Goal: Task Accomplishment & Management: Complete application form

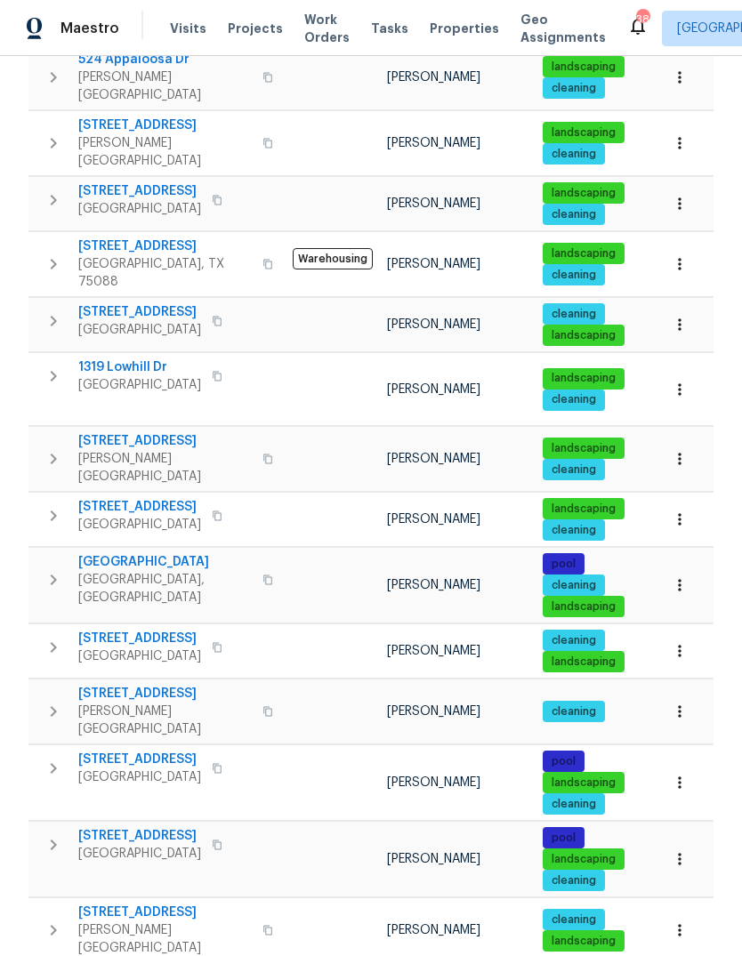
scroll to position [535, 0]
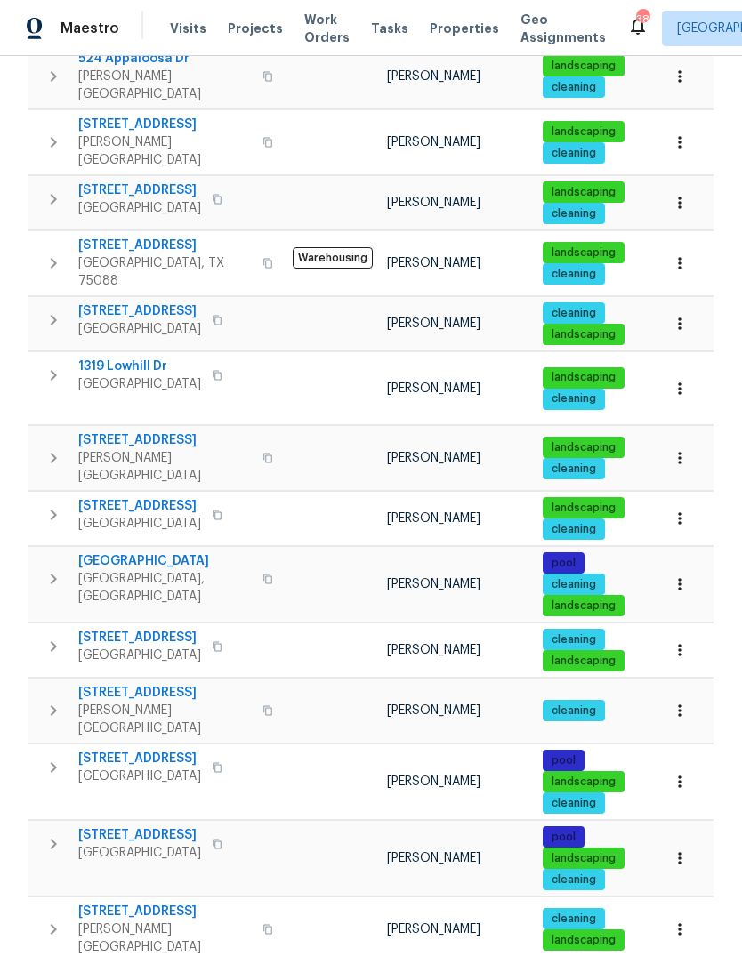
click at [141, 431] on span "[STREET_ADDRESS]" at bounding box center [164, 440] width 173 height 18
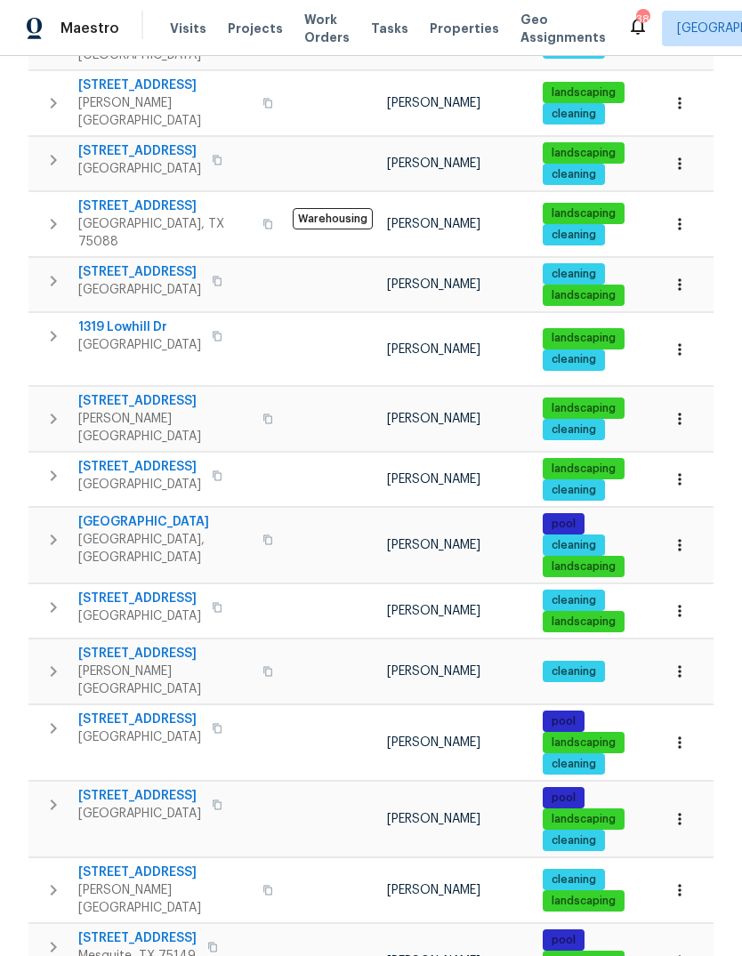
scroll to position [537, 0]
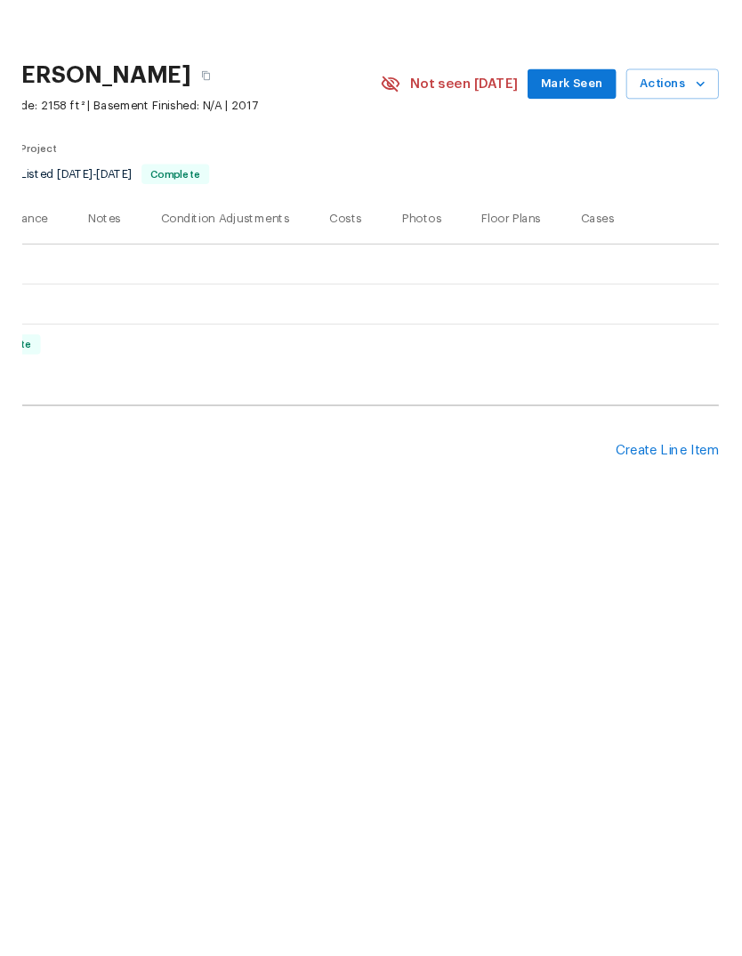
scroll to position [0, 263]
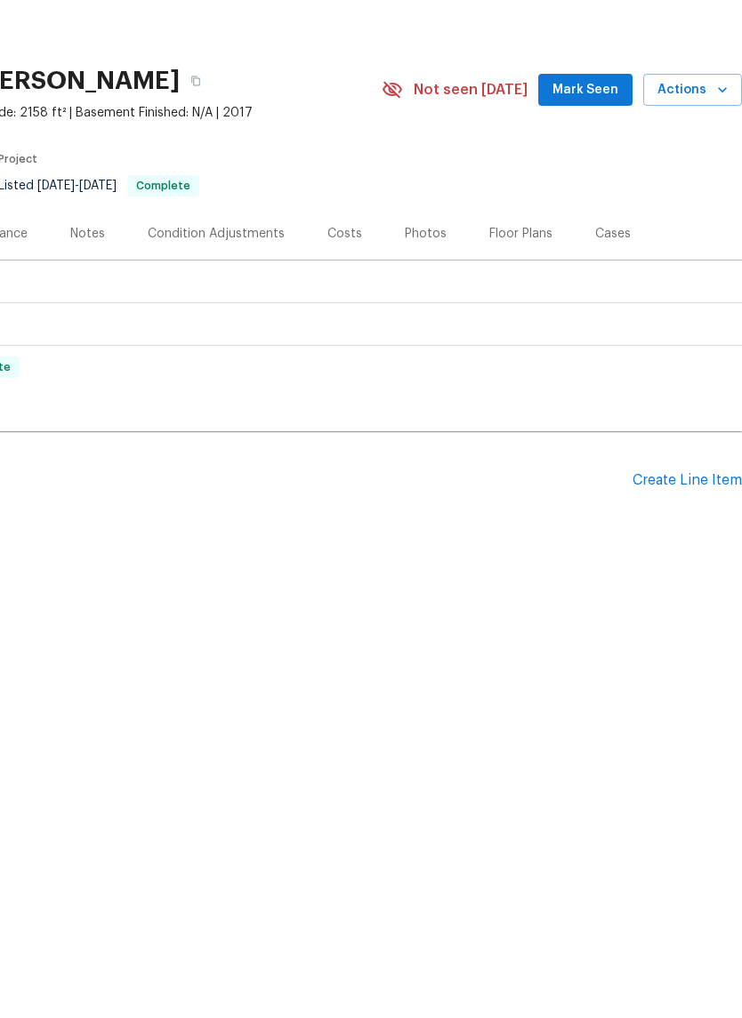
click at [681, 534] on div "Create Line Item" at bounding box center [686, 542] width 109 height 17
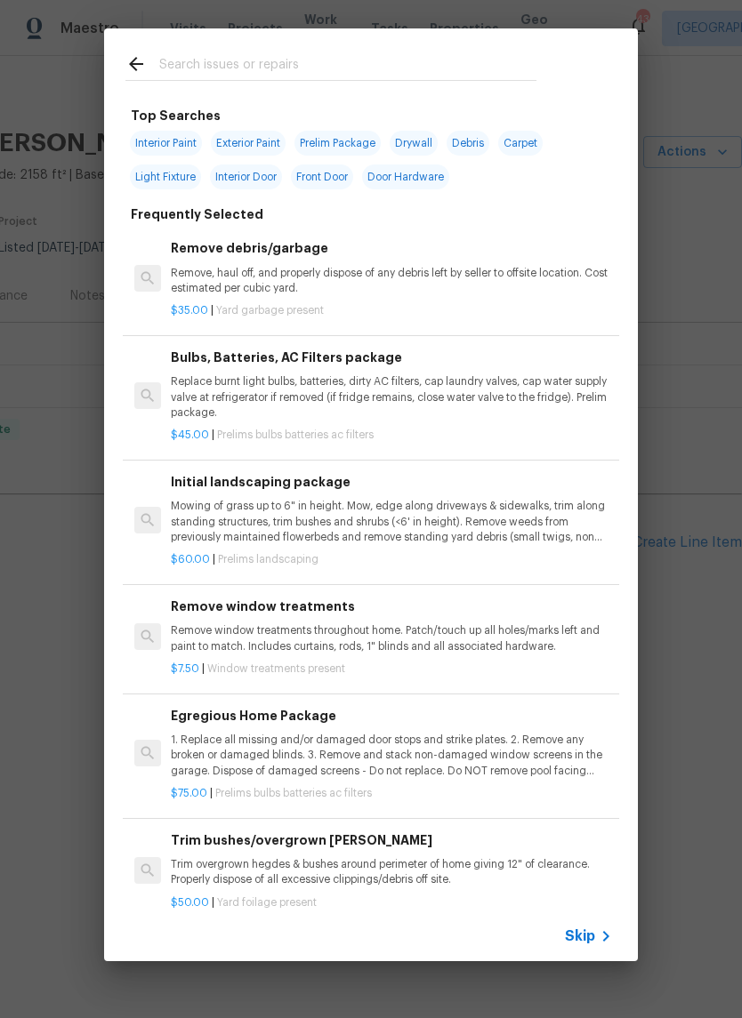
click at [258, 53] on input "text" at bounding box center [347, 66] width 377 height 27
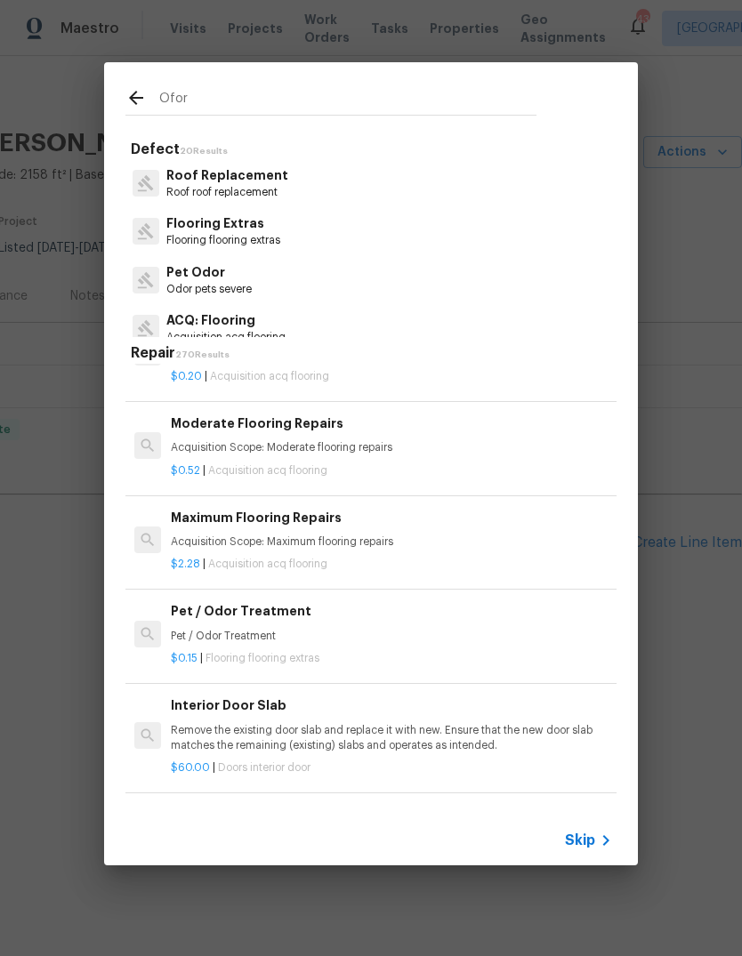
scroll to position [1064, -1]
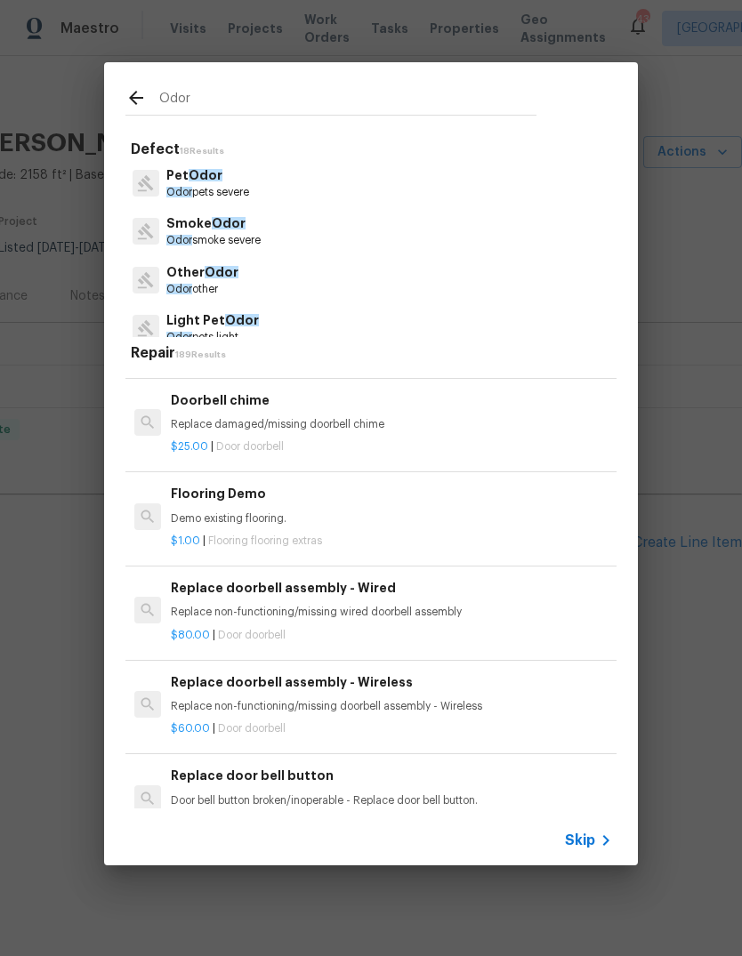
type input "Odor"
click at [607, 862] on div "Skip" at bounding box center [370, 840] width 533 height 50
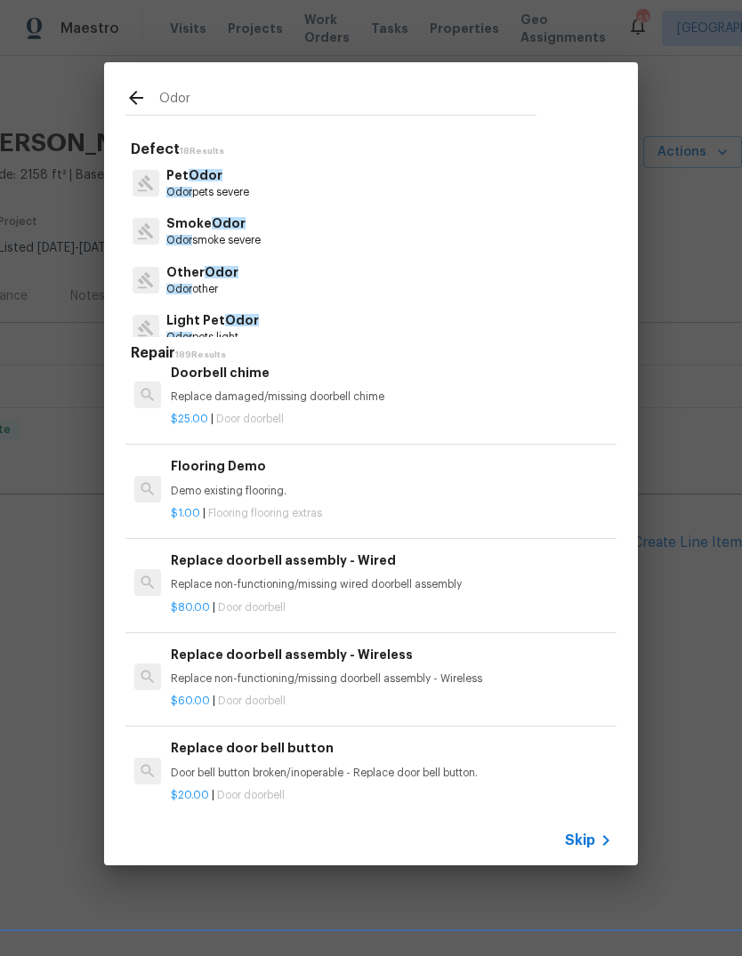
click at [607, 862] on div "Skip" at bounding box center [370, 840] width 533 height 50
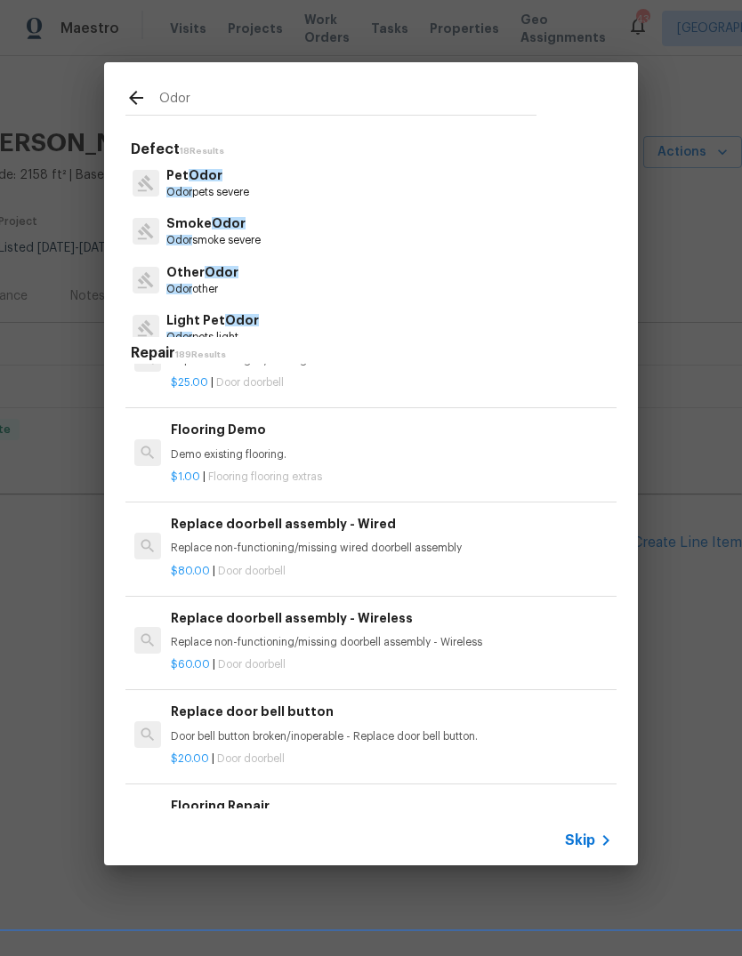
scroll to position [1492, 0]
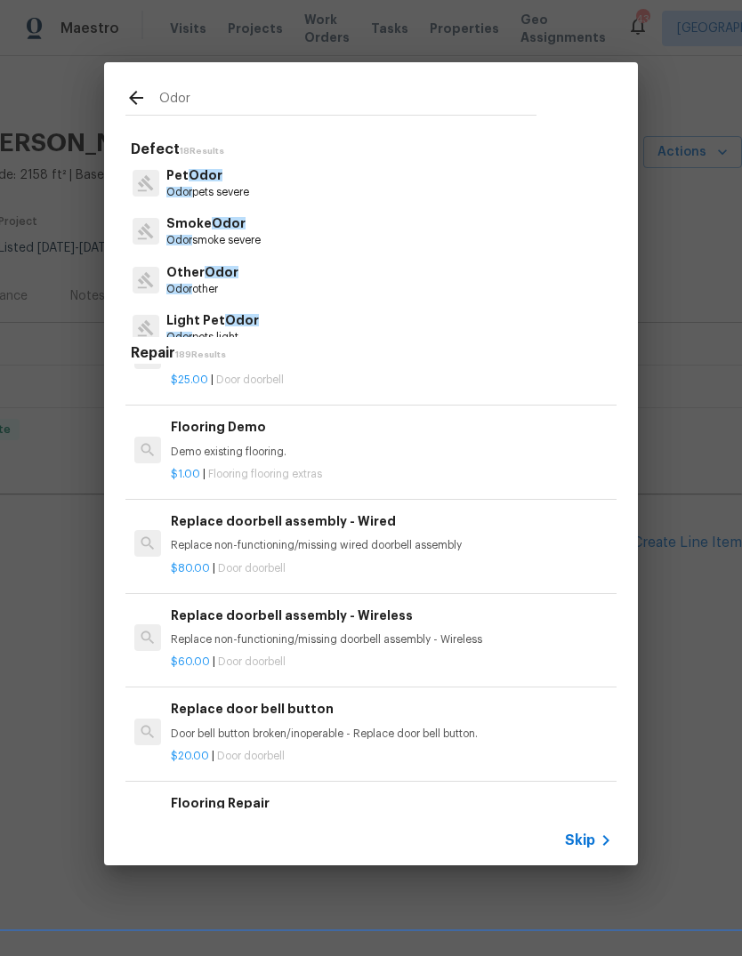
click at [587, 838] on span "Skip" at bounding box center [580, 840] width 30 height 18
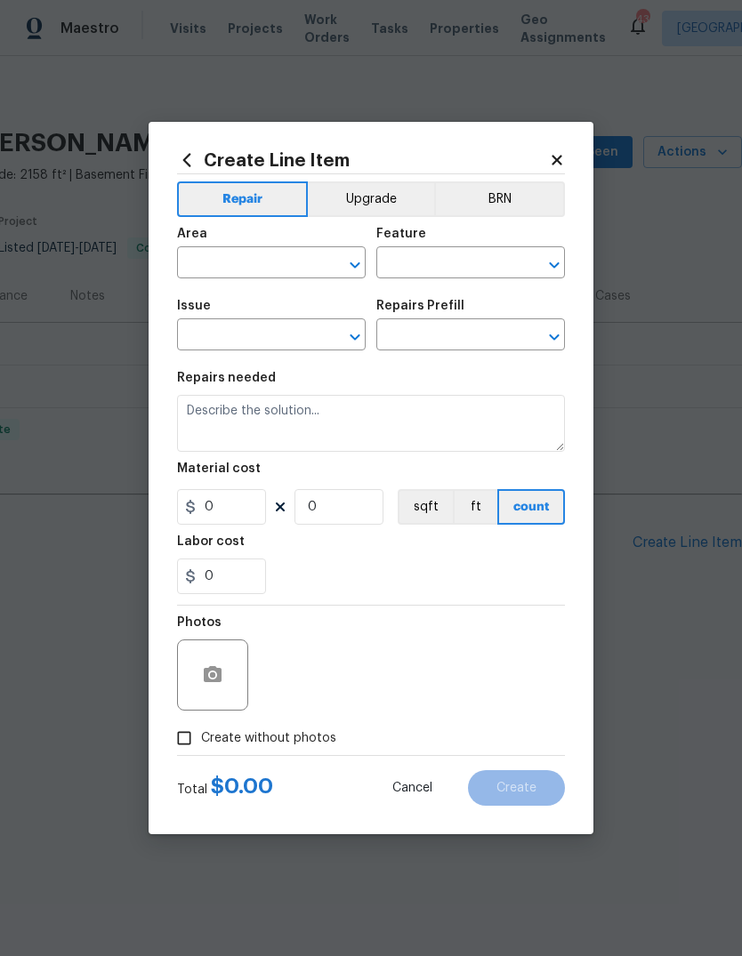
click at [260, 256] on input "text" at bounding box center [246, 265] width 139 height 28
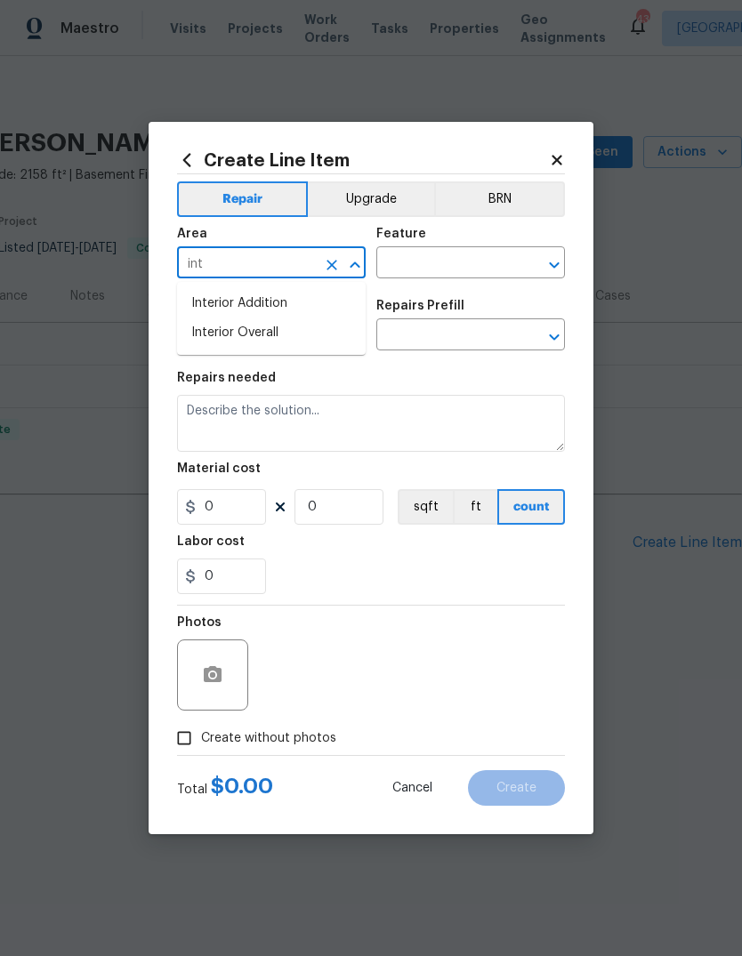
click at [302, 335] on li "Interior Overall" at bounding box center [271, 332] width 188 height 29
type input "Interior Overall"
click at [477, 261] on input "text" at bounding box center [445, 265] width 139 height 28
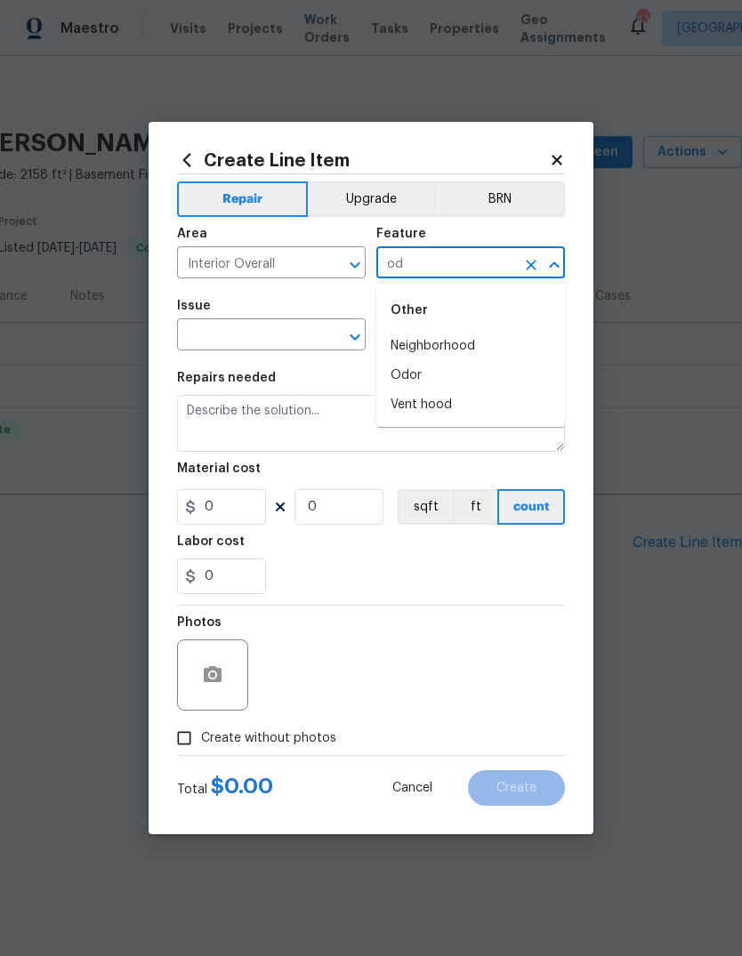
click at [432, 380] on li "Odor" at bounding box center [470, 375] width 188 height 29
type input "Odor"
click at [305, 342] on input "text" at bounding box center [246, 337] width 139 height 28
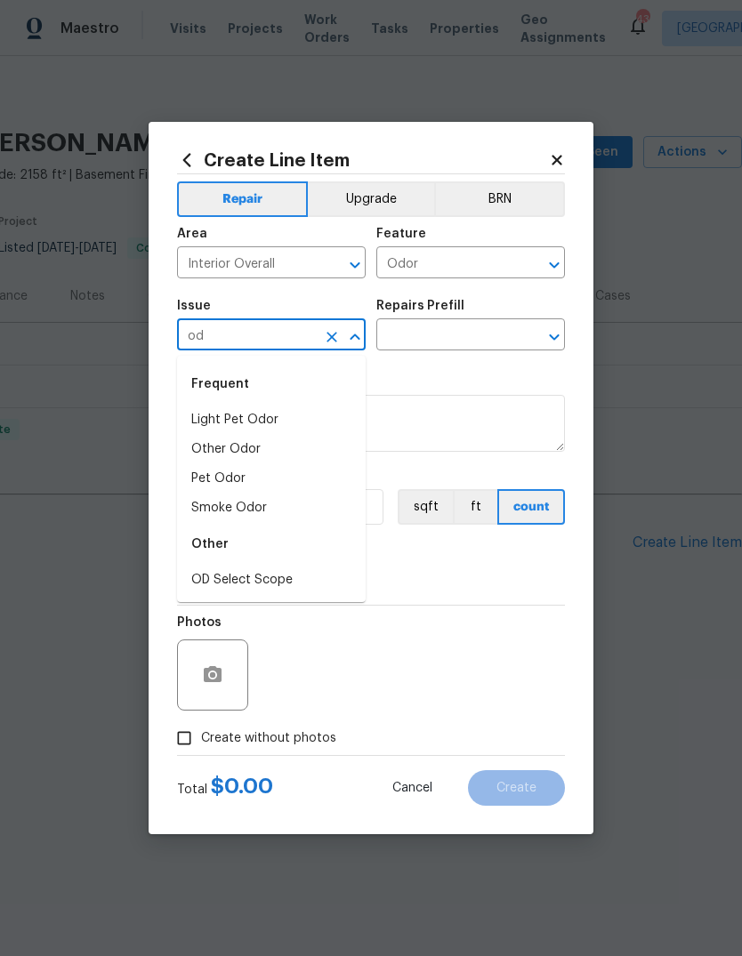
click at [260, 511] on li "Smoke Odor" at bounding box center [271, 507] width 188 height 29
type input "Smoke Odor"
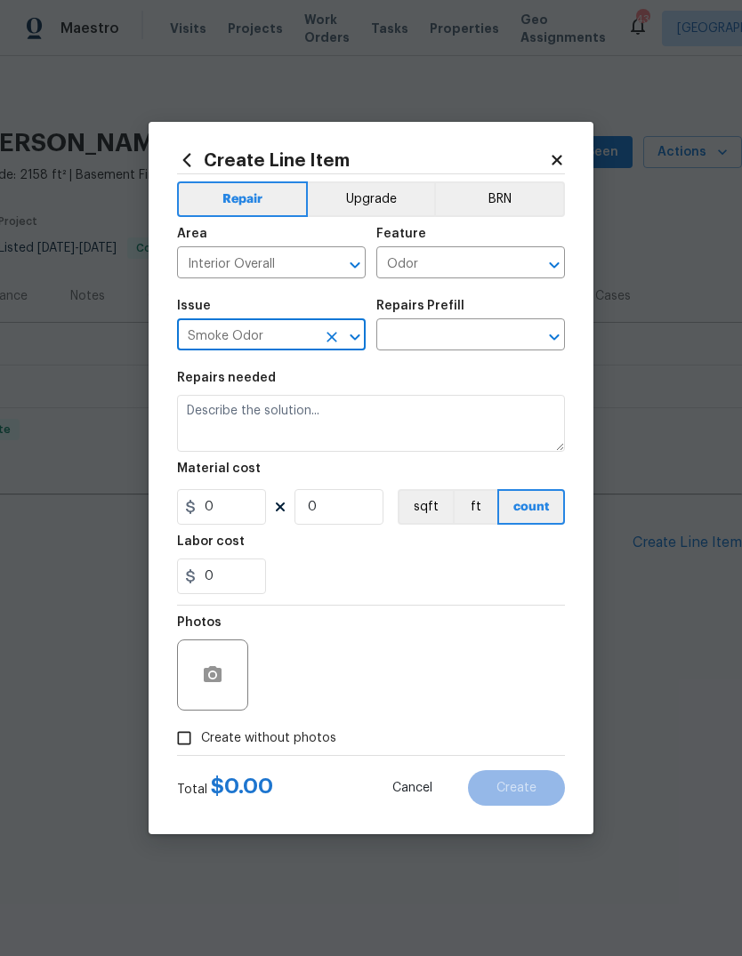
click at [469, 332] on input "text" at bounding box center [445, 337] width 139 height 28
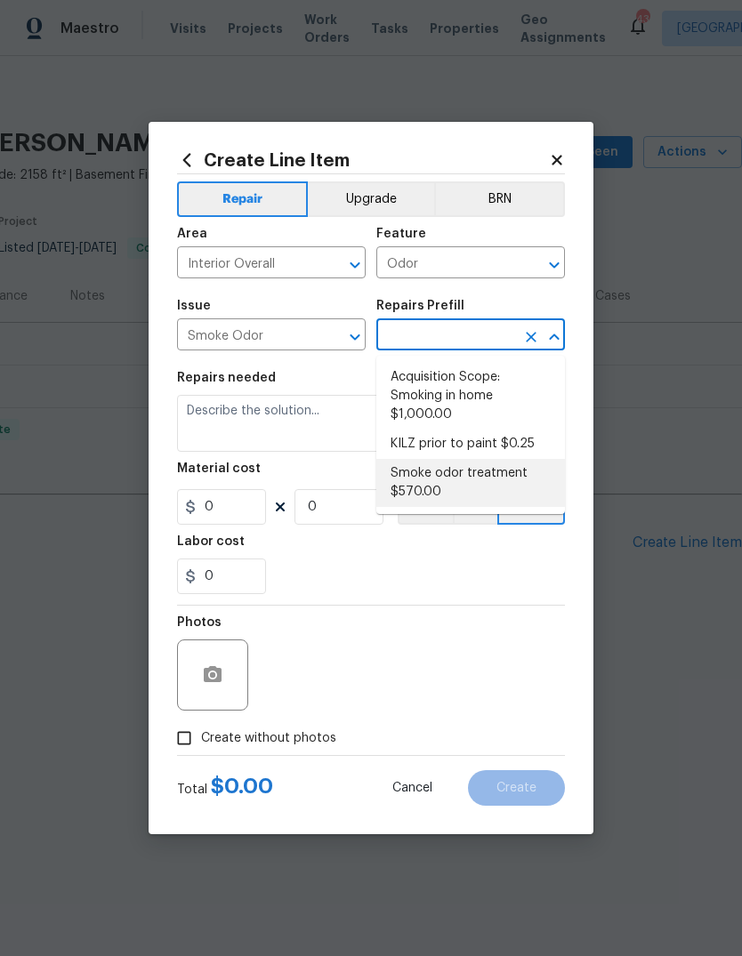
click at [493, 483] on li "Smoke odor treatment $570.00" at bounding box center [470, 483] width 188 height 48
type input "Smoke odor treatment $570.00"
type textarea "Complete a chlorine dioxide odor treatment for the home due to heavy odor. This…"
type input "1"
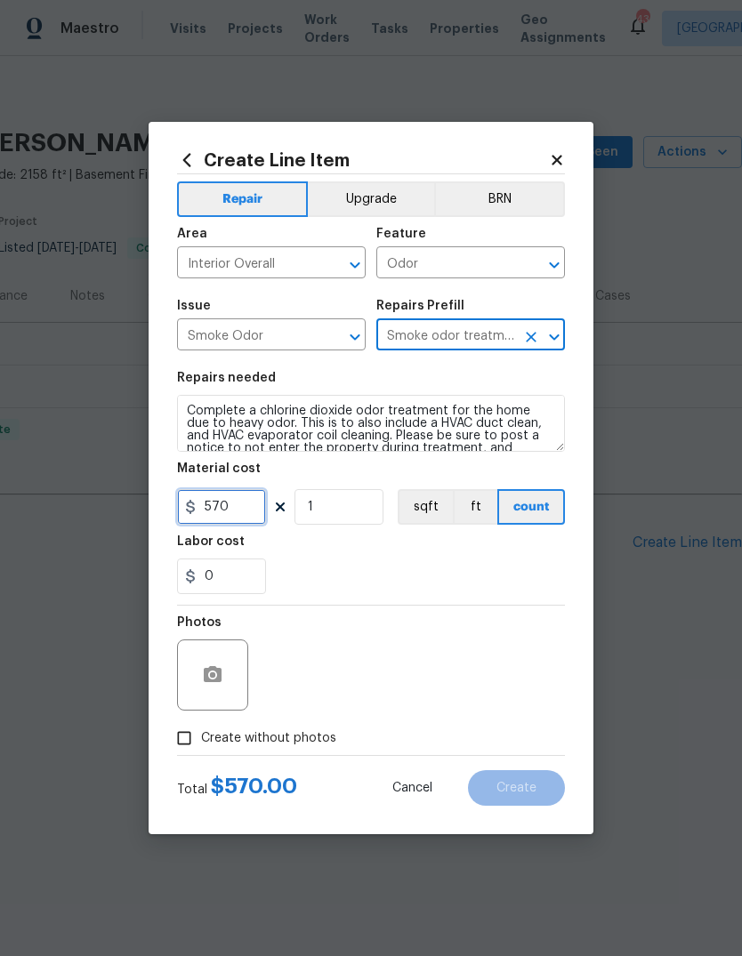
click at [247, 505] on input "570" at bounding box center [221, 507] width 89 height 36
type input "850"
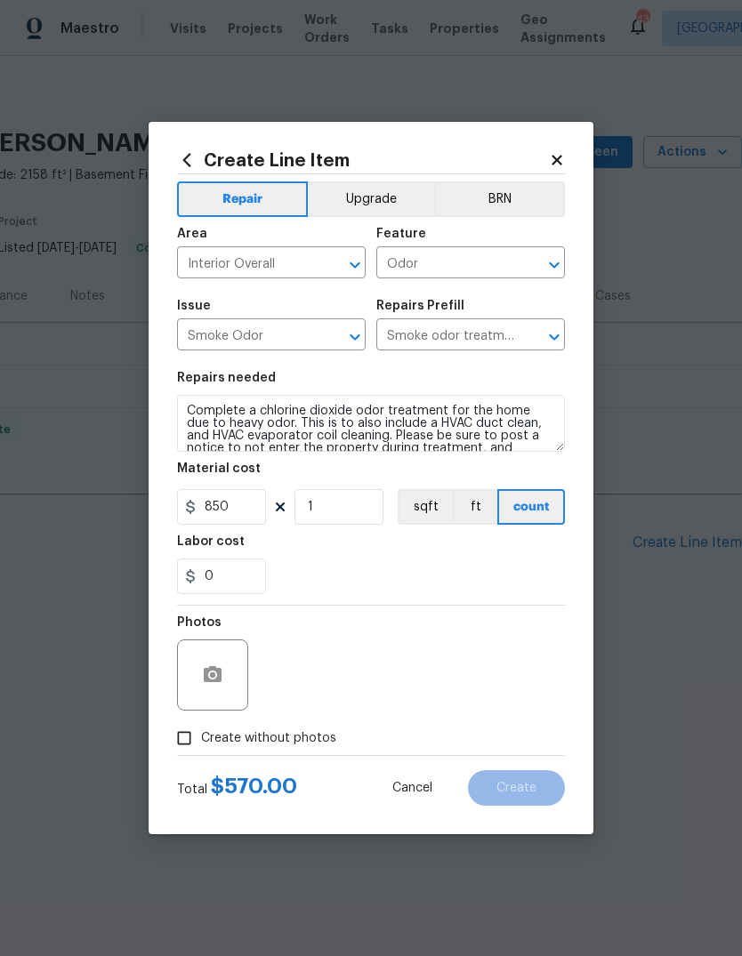
click at [407, 561] on div "0" at bounding box center [371, 576] width 388 height 36
click at [196, 739] on input "Create without photos" at bounding box center [184, 738] width 34 height 34
checkbox input "true"
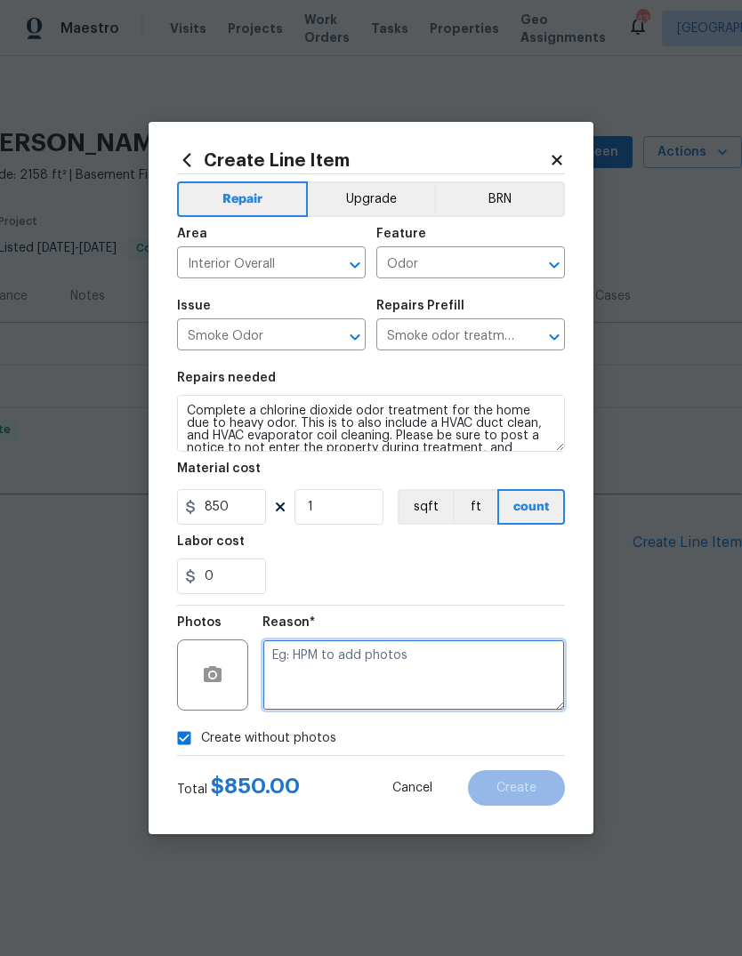
click at [385, 671] on textarea at bounding box center [413, 674] width 302 height 71
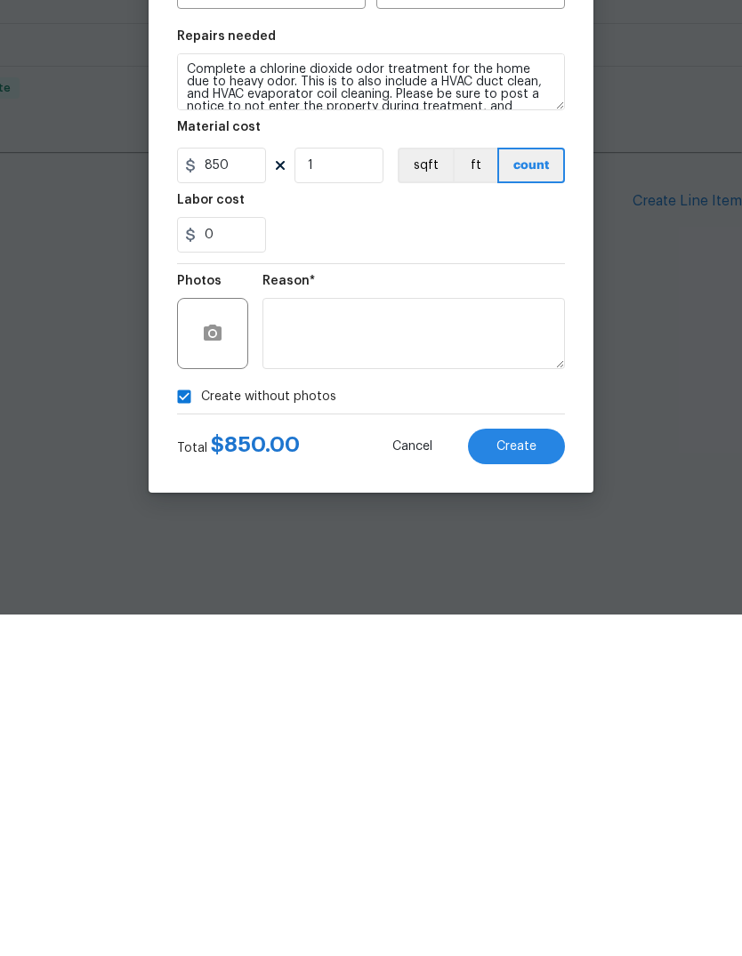
click at [539, 770] on button "Create" at bounding box center [516, 788] width 97 height 36
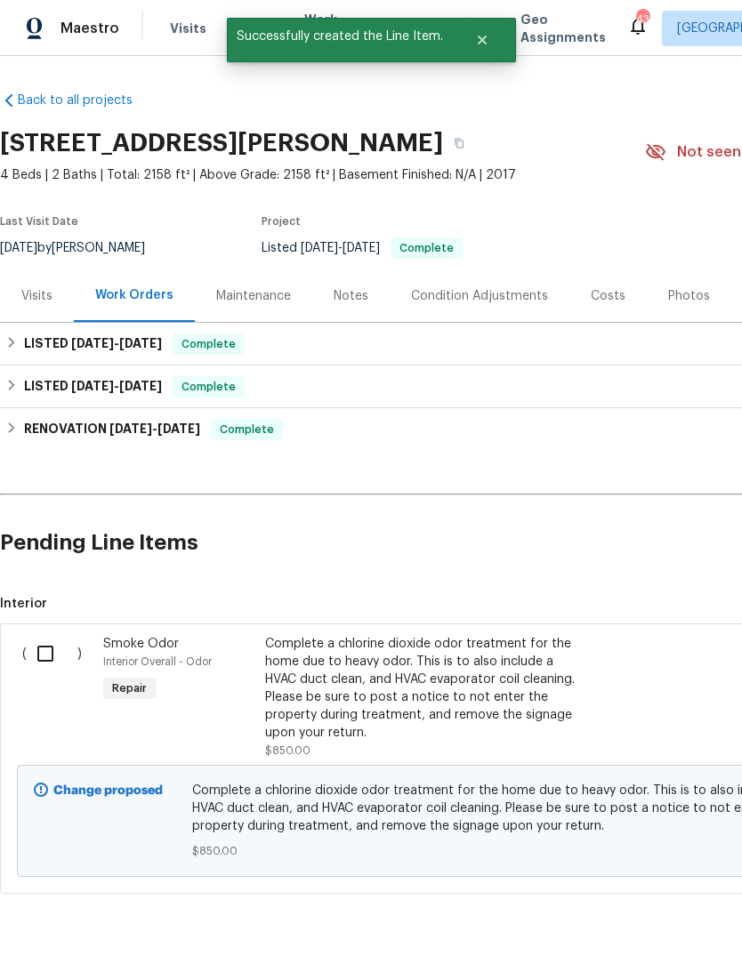
click at [48, 647] on input "checkbox" at bounding box center [52, 653] width 51 height 37
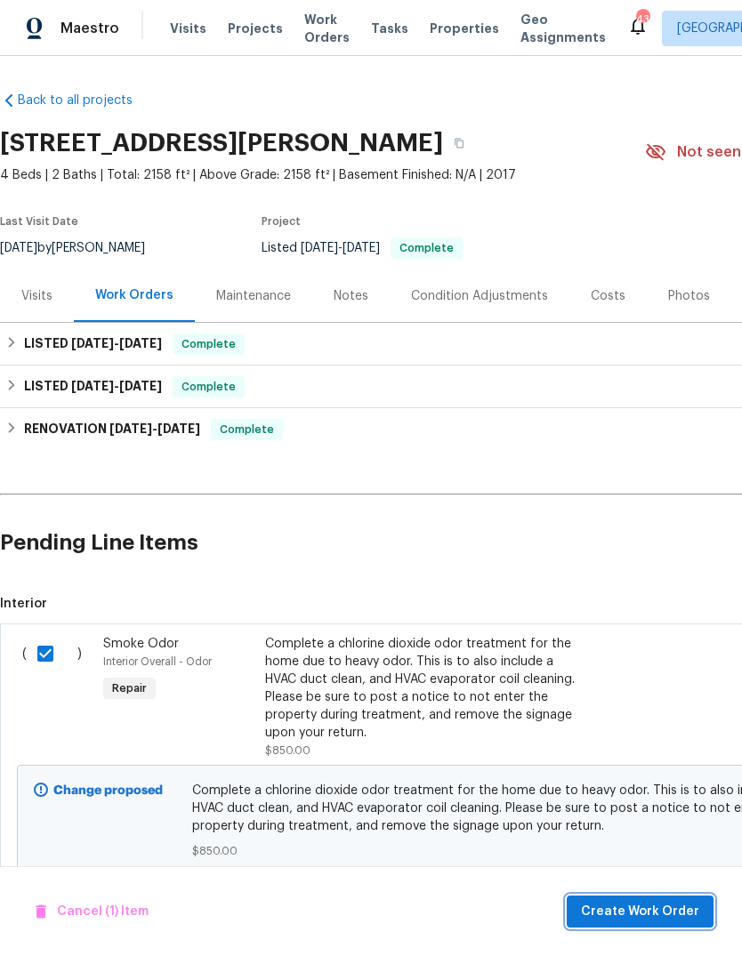
click at [602, 922] on button "Create Work Order" at bounding box center [639, 911] width 147 height 33
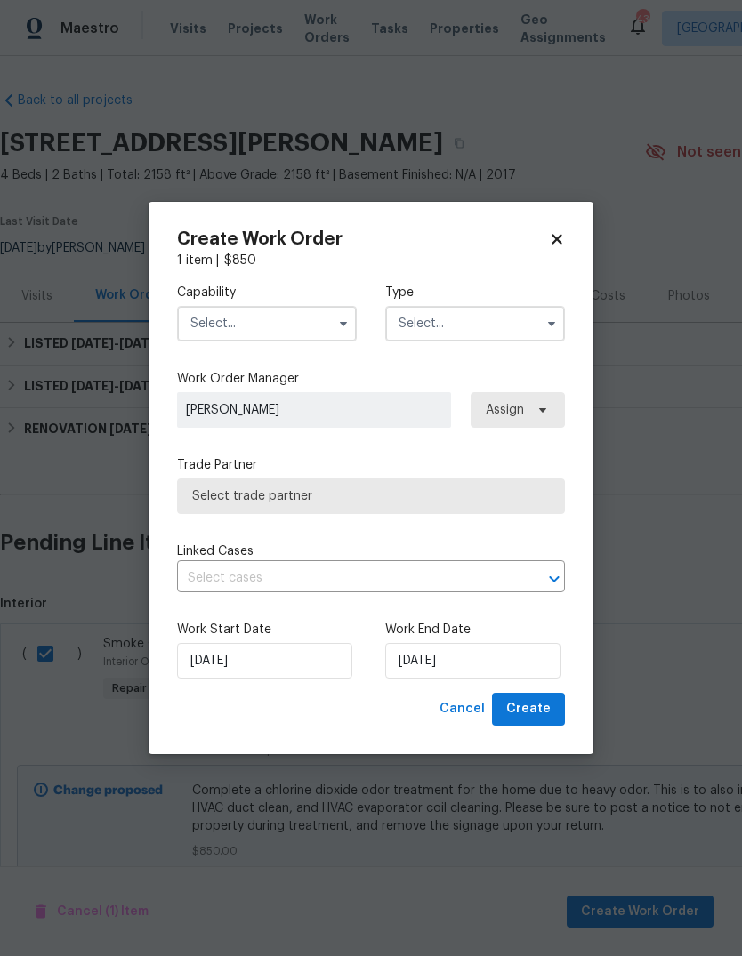
click at [341, 325] on icon "button" at bounding box center [343, 324] width 14 height 14
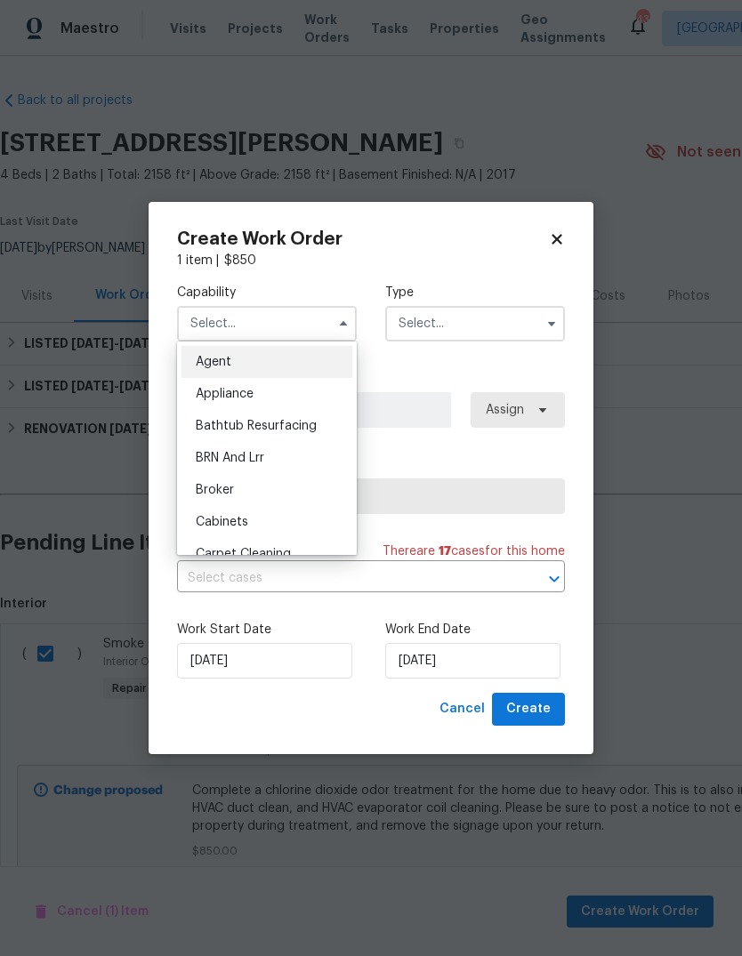
click at [564, 234] on icon at bounding box center [557, 239] width 16 height 16
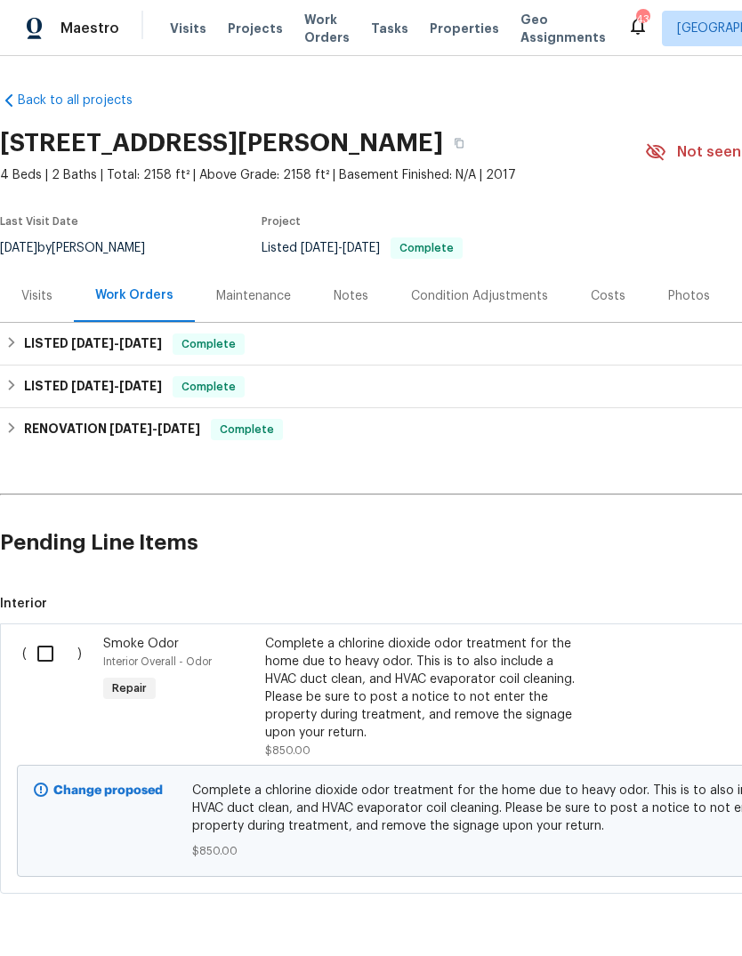
checkbox input "false"
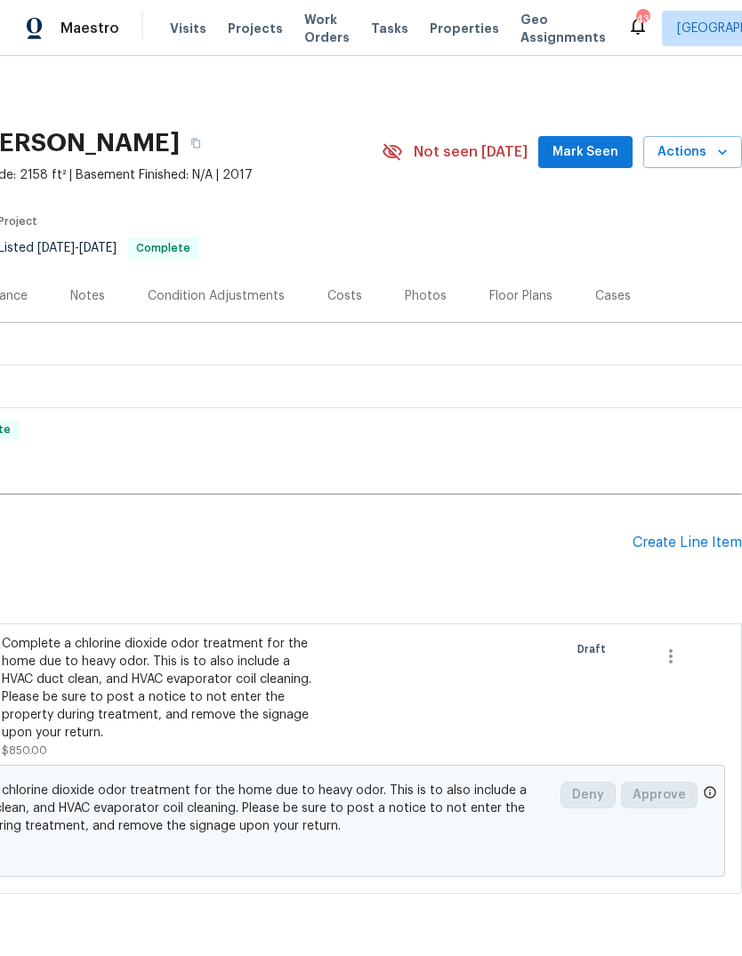
scroll to position [0, 263]
click at [690, 548] on div "Create Line Item" at bounding box center [686, 542] width 109 height 17
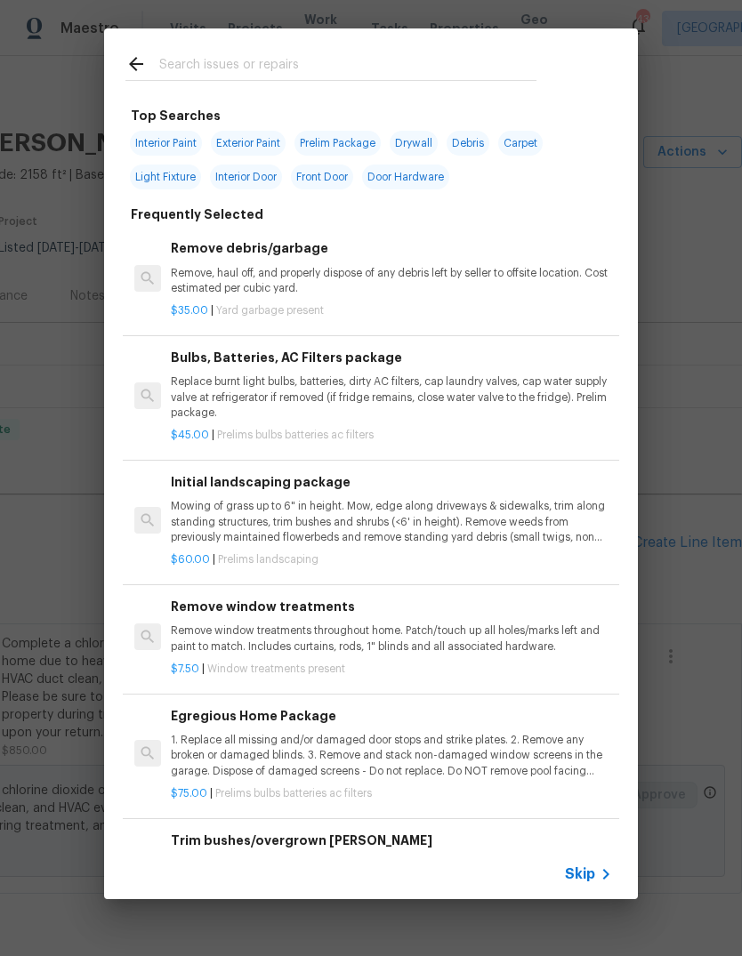
click at [285, 74] on input "text" at bounding box center [347, 66] width 377 height 27
type input "Exterior trim"
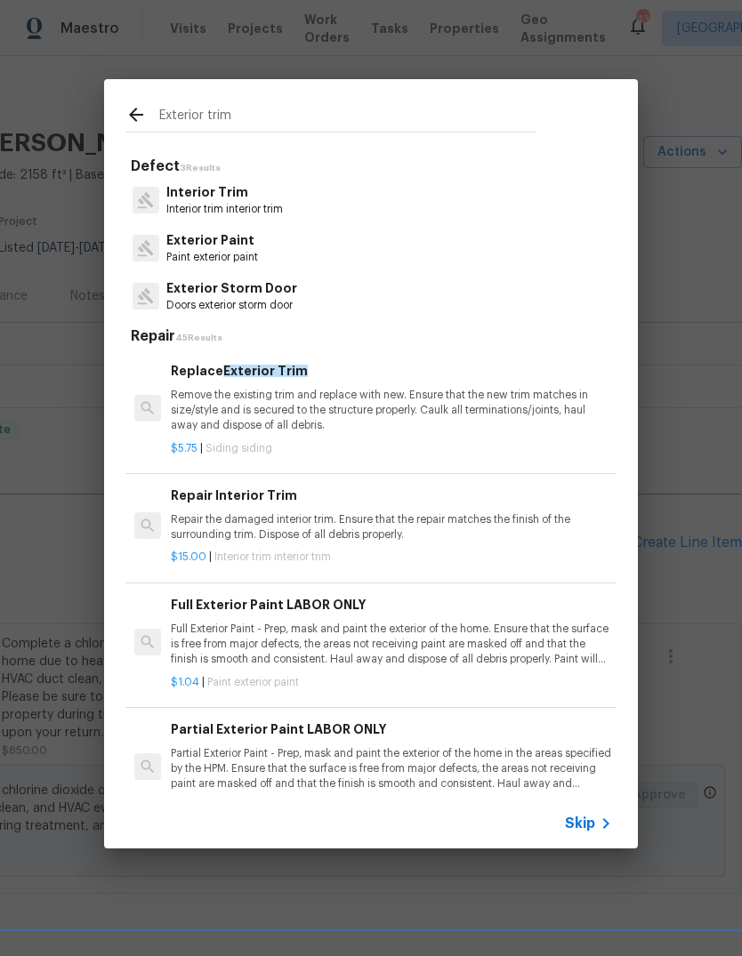
click at [438, 411] on p "Remove the existing trim and replace with new. Ensure that the new trim matches…" at bounding box center [391, 410] width 441 height 45
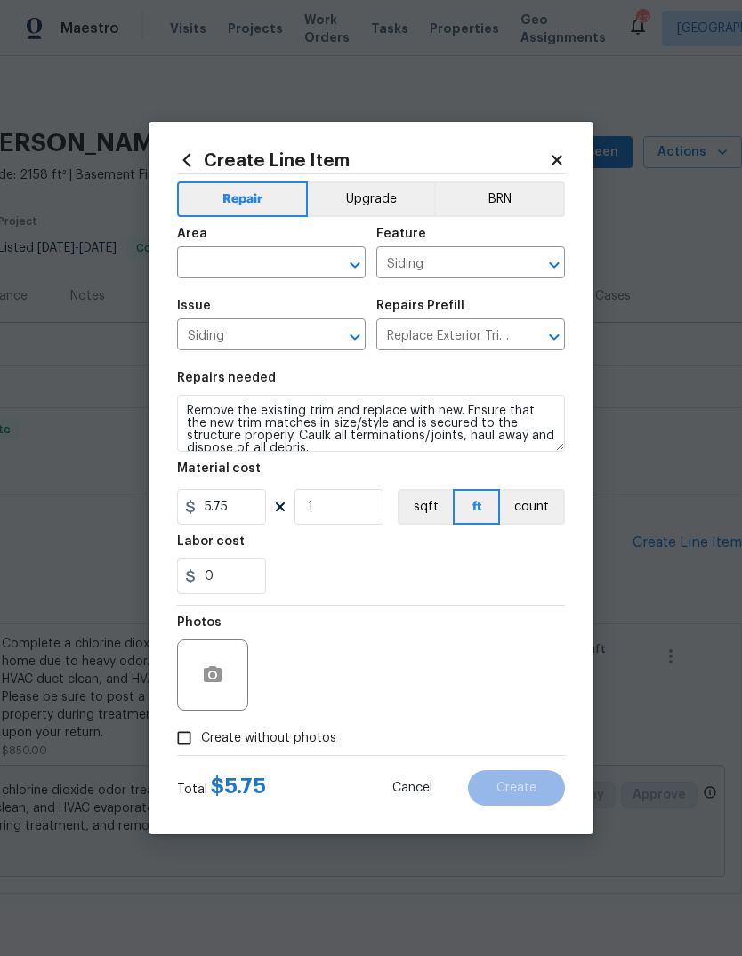
click at [266, 266] on input "text" at bounding box center [246, 265] width 139 height 28
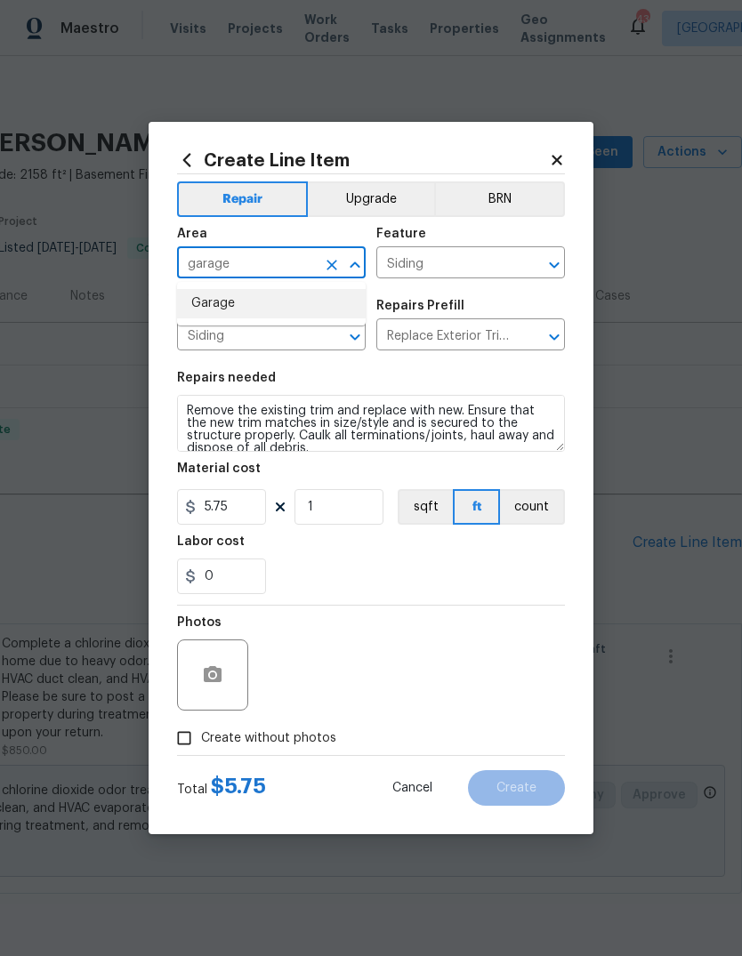
click at [274, 302] on li "Garage" at bounding box center [271, 303] width 188 height 29
type input "Garage"
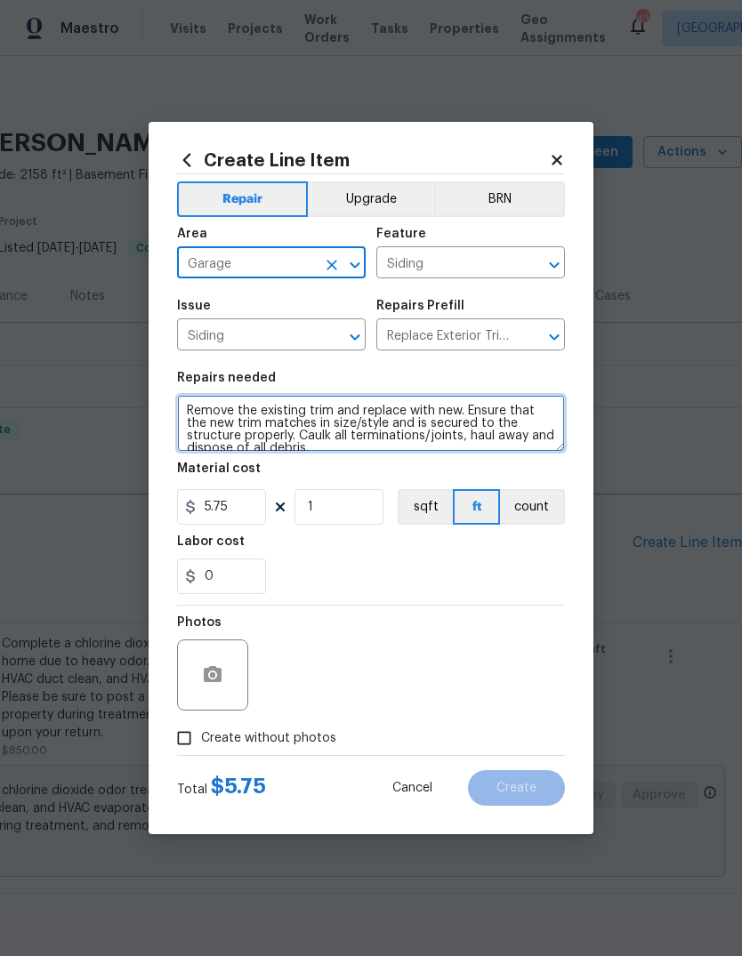
click at [297, 451] on textarea "Remove the existing trim and replace with new. Ensure that the new trim matches…" at bounding box center [371, 423] width 388 height 57
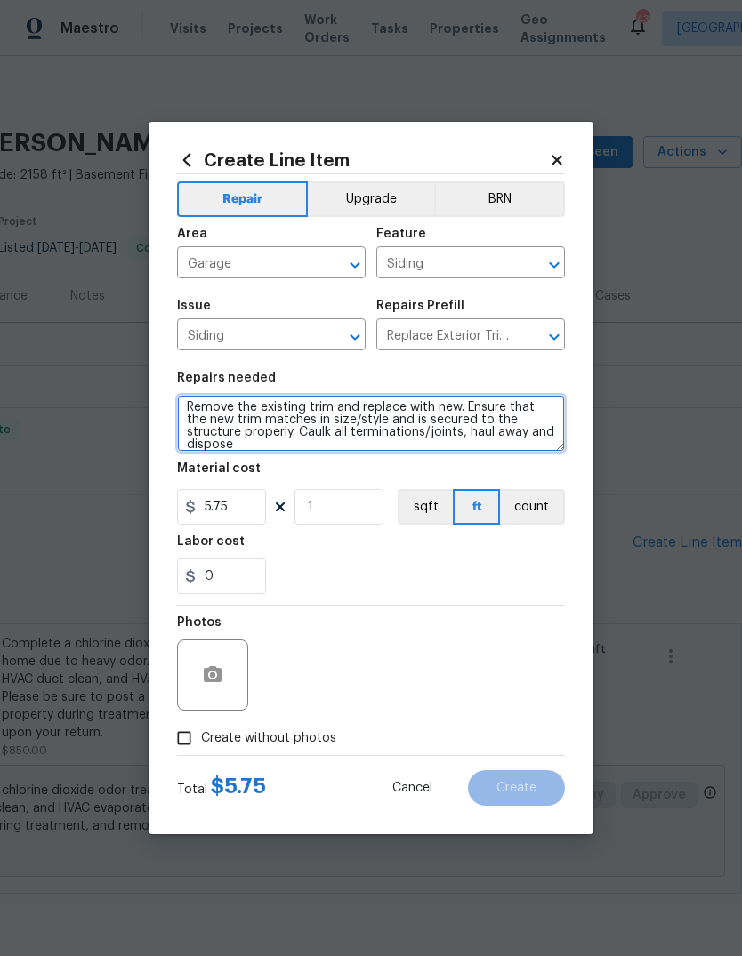
scroll to position [0, 0]
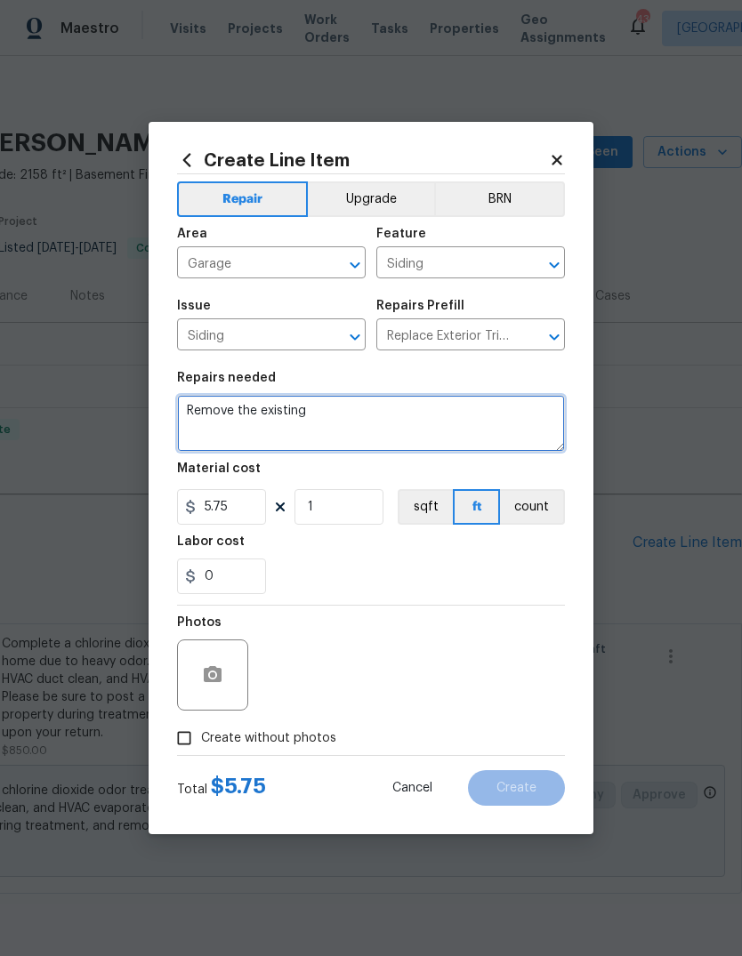
type textarea "Remove the"
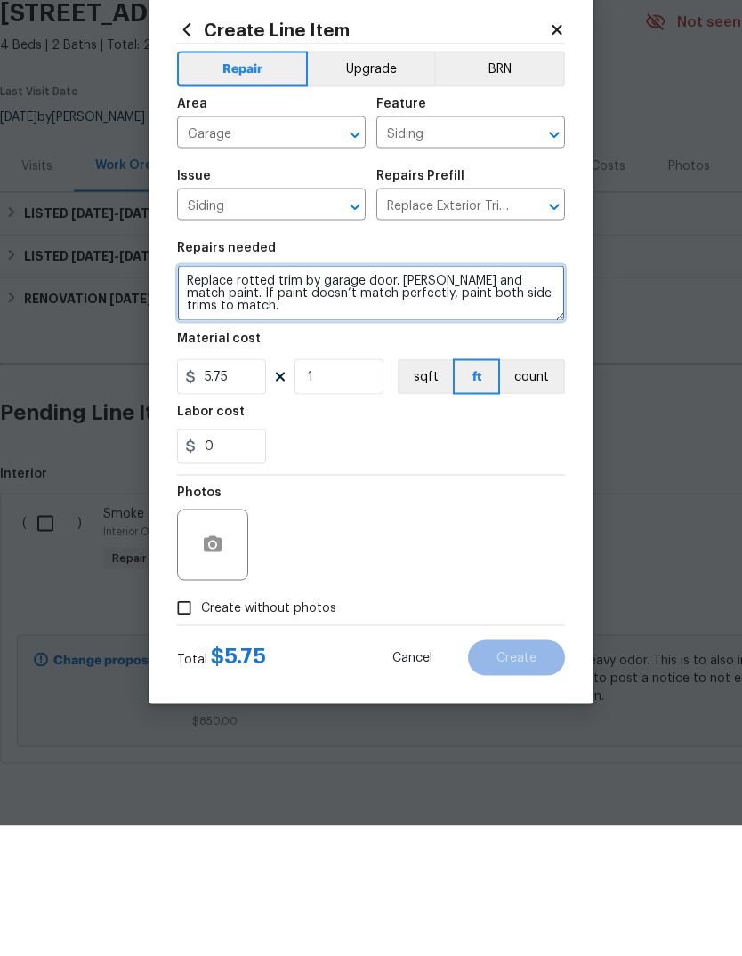
type textarea "Replace rotted trim by garage door. Caulk and match paint. If paint doesn’t mat…"
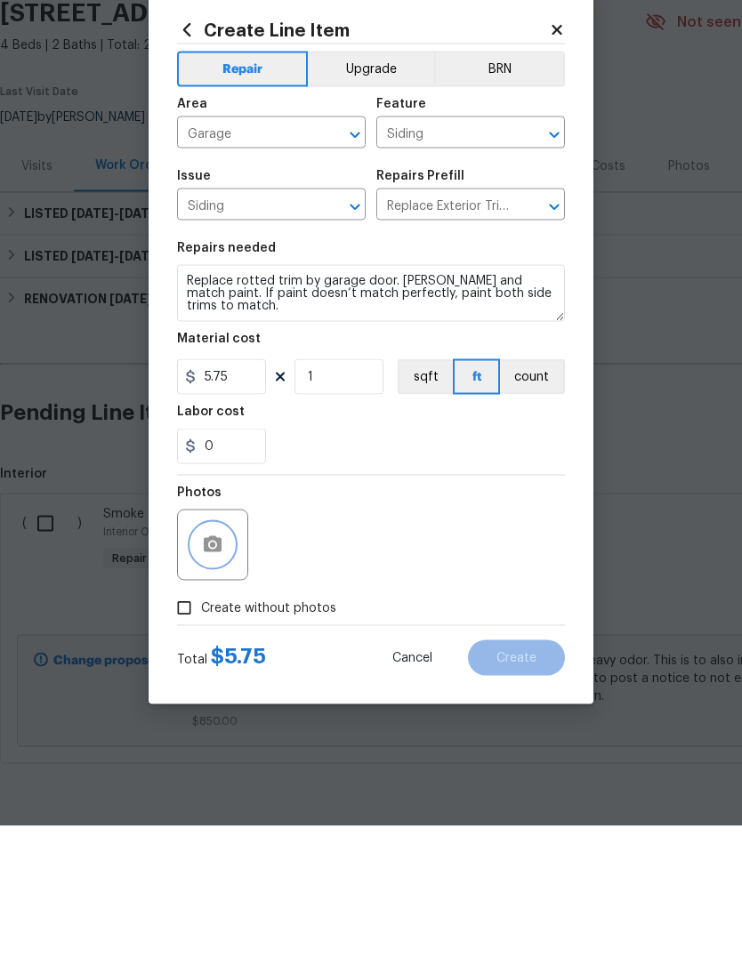
click at [218, 666] on icon "button" at bounding box center [213, 674] width 18 height 16
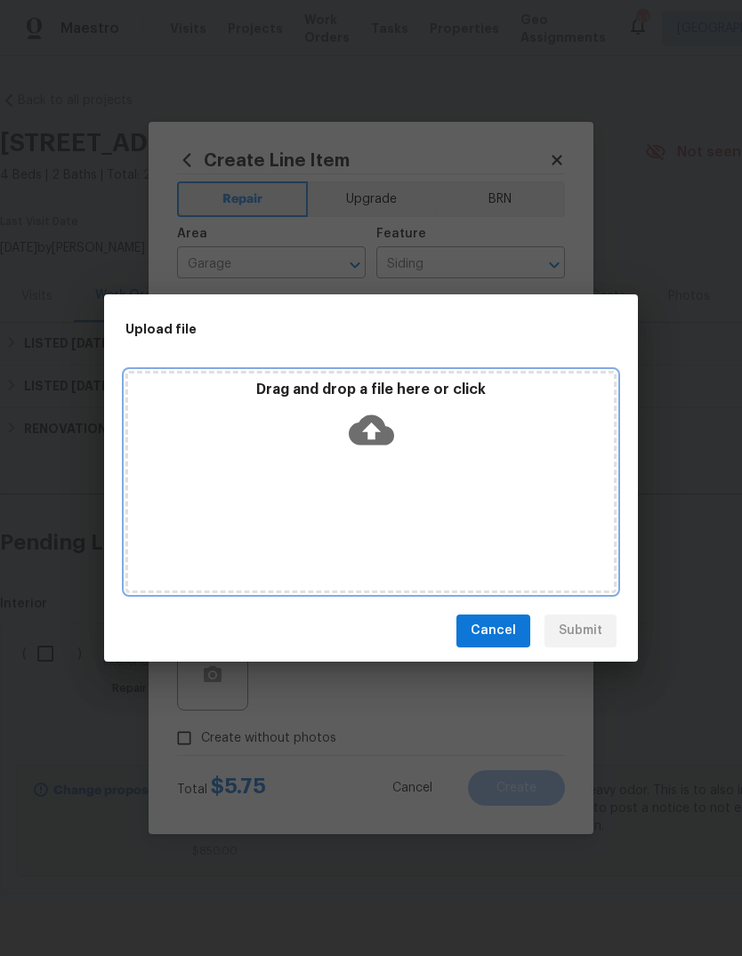
click at [385, 442] on icon at bounding box center [371, 429] width 45 height 30
